Goal: Leave review/rating: Leave review/rating

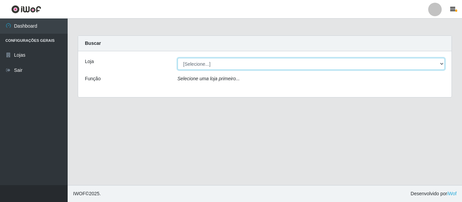
drag, startPoint x: 438, startPoint y: 64, endPoint x: 434, endPoint y: 65, distance: 4.4
click at [437, 65] on select "[Selecione...] Rede Compras Supermercados - LOJA 5" at bounding box center [310, 64] width 267 height 12
select select "397"
click at [177, 58] on select "[Selecione...] Rede Compras Supermercados - LOJA 5" at bounding box center [310, 64] width 267 height 12
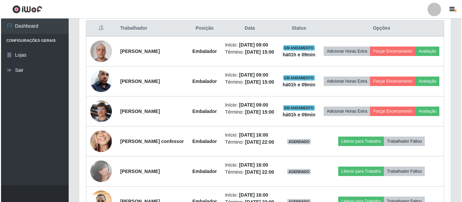
scroll to position [270, 0]
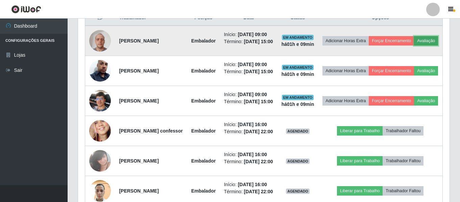
click at [414, 46] on button "Avaliação" at bounding box center [426, 40] width 24 height 9
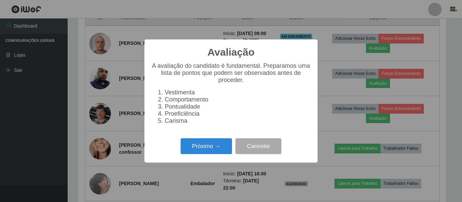
scroll to position [140, 368]
click at [208, 146] on button "Próximo →" at bounding box center [205, 147] width 51 height 16
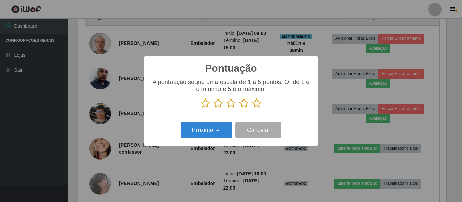
scroll to position [337843, 337616]
click at [258, 104] on icon at bounding box center [256, 103] width 9 height 10
click at [252, 108] on input "radio" at bounding box center [252, 108] width 0 height 0
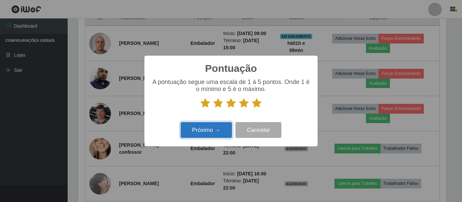
click at [225, 128] on button "Próximo →" at bounding box center [205, 130] width 51 height 16
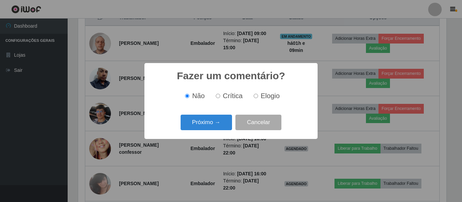
click at [225, 128] on button "Próximo →" at bounding box center [205, 123] width 51 height 16
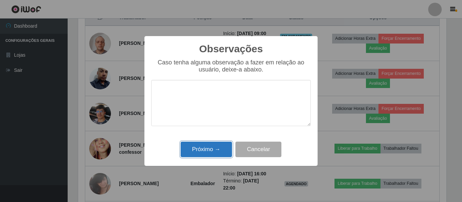
click at [215, 148] on button "Próximo →" at bounding box center [205, 150] width 51 height 16
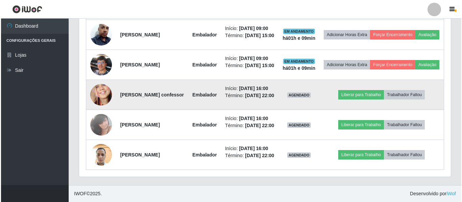
scroll to position [338, 0]
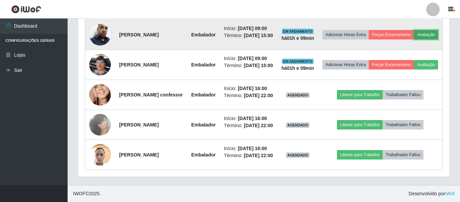
click at [414, 30] on button "Avaliação" at bounding box center [426, 34] width 24 height 9
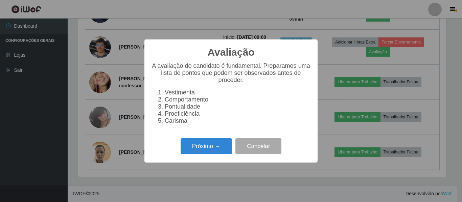
scroll to position [140, 368]
click at [200, 147] on button "Próximo →" at bounding box center [205, 147] width 51 height 16
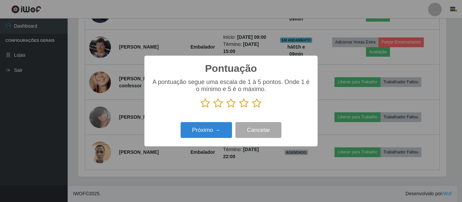
drag, startPoint x: 253, startPoint y: 103, endPoint x: 251, endPoint y: 113, distance: 10.1
click at [253, 104] on icon at bounding box center [256, 103] width 9 height 10
click at [252, 108] on input "radio" at bounding box center [252, 108] width 0 height 0
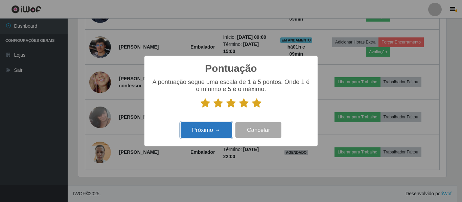
click at [227, 127] on button "Próximo →" at bounding box center [205, 130] width 51 height 16
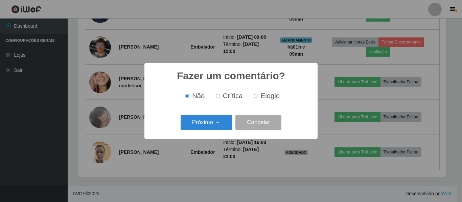
click at [222, 127] on button "Próximo →" at bounding box center [205, 123] width 51 height 16
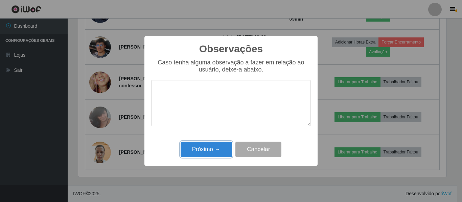
drag, startPoint x: 212, startPoint y: 150, endPoint x: 216, endPoint y: 145, distance: 6.5
click at [213, 150] on button "Próximo →" at bounding box center [205, 150] width 51 height 16
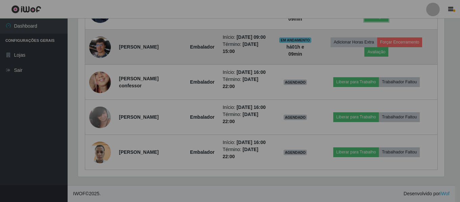
scroll to position [140, 371]
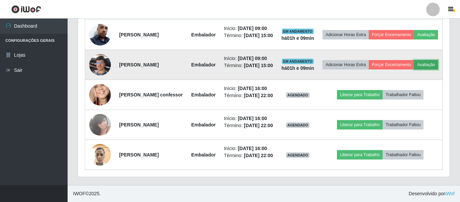
click at [414, 70] on button "Avaliação" at bounding box center [426, 64] width 24 height 9
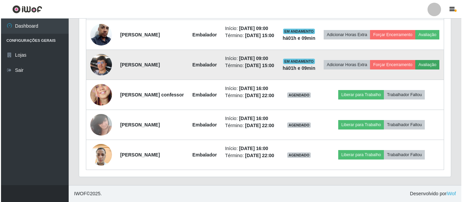
scroll to position [140, 368]
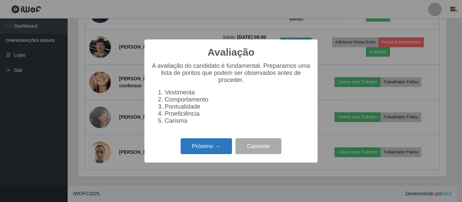
click at [220, 146] on button "Próximo →" at bounding box center [205, 147] width 51 height 16
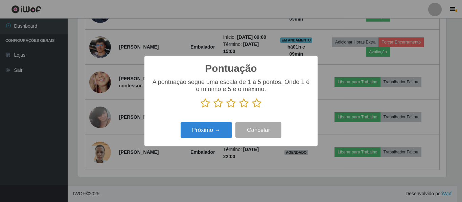
scroll to position [337843, 337616]
click at [258, 103] on icon at bounding box center [256, 103] width 9 height 10
click at [252, 108] on input "radio" at bounding box center [252, 108] width 0 height 0
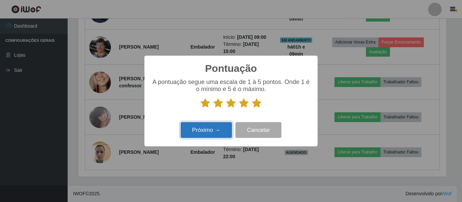
click at [217, 130] on button "Próximo →" at bounding box center [205, 130] width 51 height 16
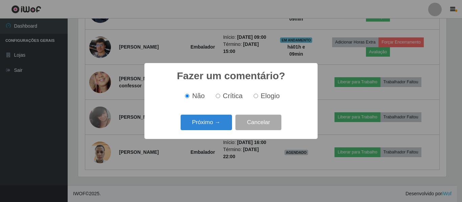
drag, startPoint x: 217, startPoint y: 130, endPoint x: 214, endPoint y: 136, distance: 6.2
click at [214, 135] on div "Fazer um comentário? × Não Crítica Elogio Próximo → Cancelar" at bounding box center [230, 101] width 173 height 76
click at [218, 122] on button "Próximo →" at bounding box center [205, 123] width 51 height 16
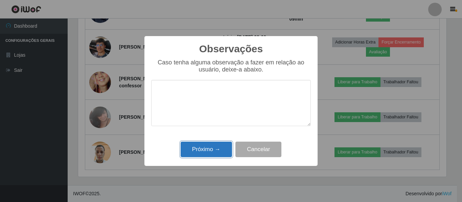
click at [213, 147] on button "Próximo →" at bounding box center [205, 150] width 51 height 16
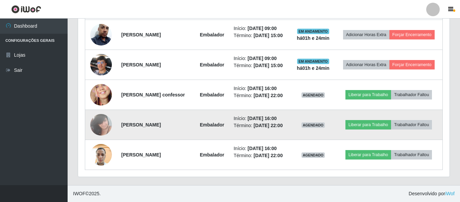
scroll to position [337, 0]
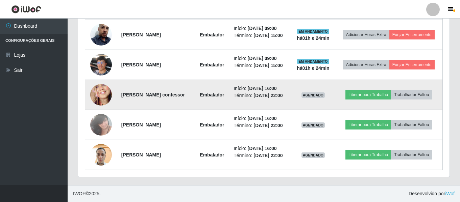
click at [105, 85] on img at bounding box center [101, 95] width 22 height 47
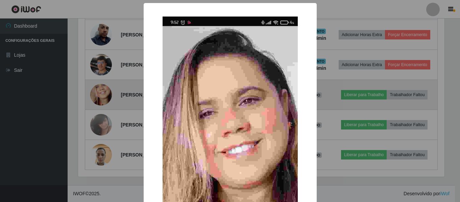
scroll to position [140, 368]
click at [105, 85] on div "× OK Cancel" at bounding box center [231, 101] width 462 height 202
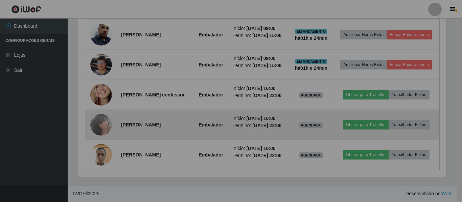
scroll to position [140, 371]
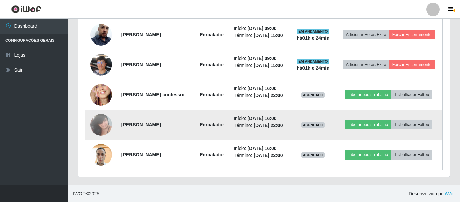
click at [103, 113] on img at bounding box center [101, 125] width 22 height 29
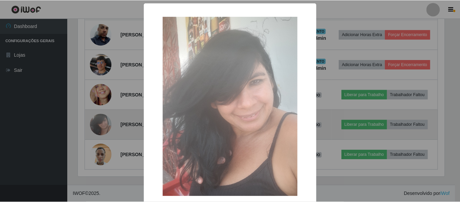
scroll to position [140, 368]
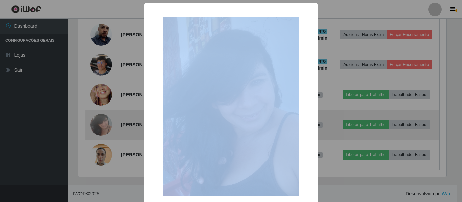
click at [103, 113] on div "× OK Cancel" at bounding box center [231, 101] width 462 height 202
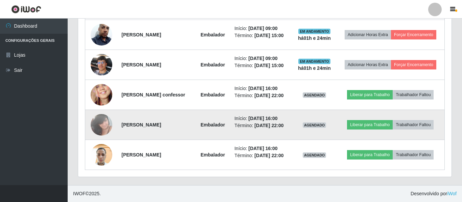
scroll to position [140, 371]
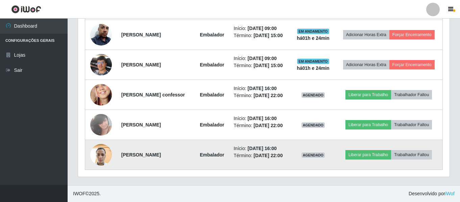
click at [101, 151] on img at bounding box center [101, 155] width 22 height 29
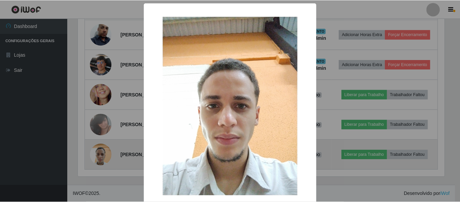
scroll to position [140, 368]
click at [101, 151] on div "× OK Cancel" at bounding box center [231, 101] width 462 height 202
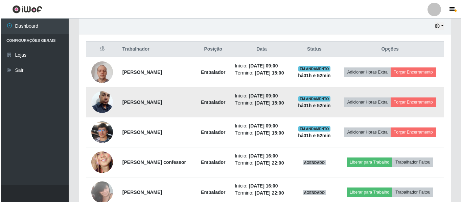
scroll to position [236, 0]
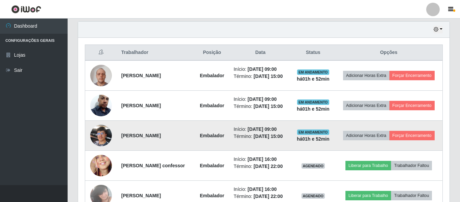
click at [96, 150] on img at bounding box center [101, 135] width 22 height 29
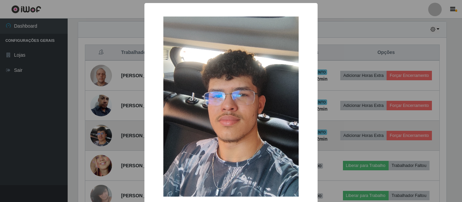
click at [96, 151] on div "× OK Cancel" at bounding box center [231, 101] width 462 height 202
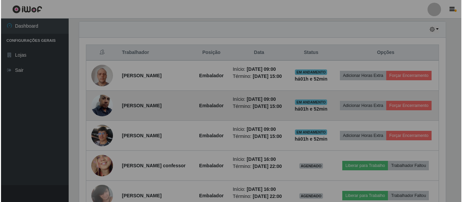
scroll to position [140, 371]
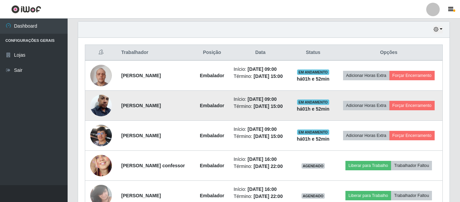
click at [107, 114] on img at bounding box center [101, 106] width 22 height 39
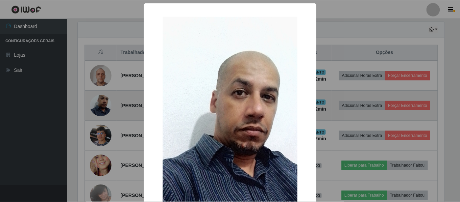
scroll to position [140, 368]
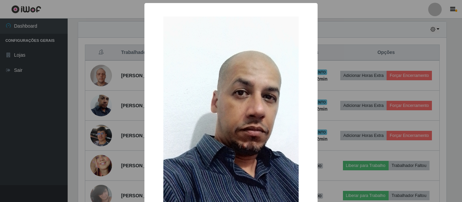
click at [109, 120] on div "× OK Cancel" at bounding box center [231, 101] width 462 height 202
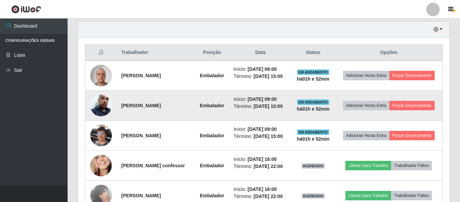
scroll to position [140, 371]
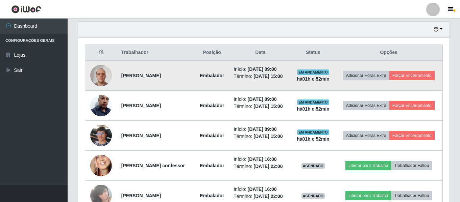
click at [105, 88] on td at bounding box center [101, 75] width 32 height 30
click at [103, 80] on img at bounding box center [101, 75] width 22 height 29
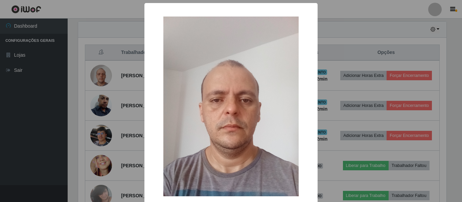
click at [111, 90] on div "× OK Cancel" at bounding box center [231, 101] width 462 height 202
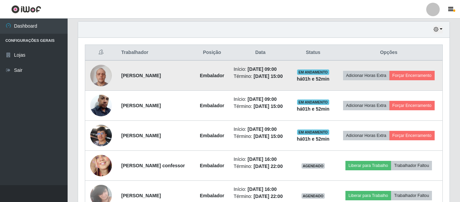
scroll to position [140, 371]
